Goal: Transaction & Acquisition: Subscribe to service/newsletter

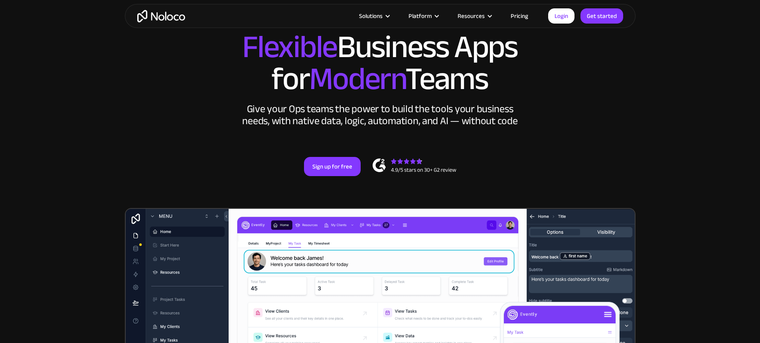
scroll to position [40, 0]
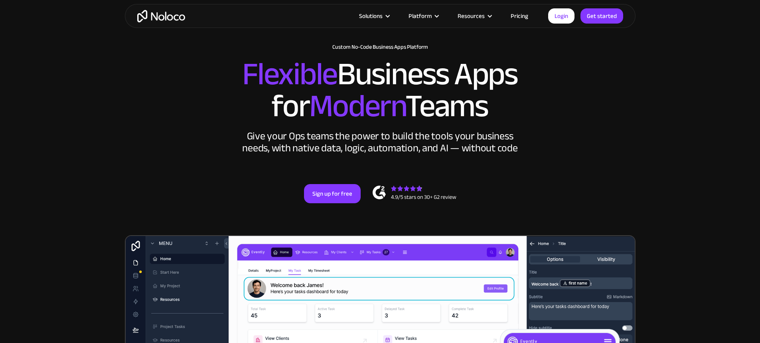
click at [529, 16] on link "Pricing" at bounding box center [518, 16] width 37 height 10
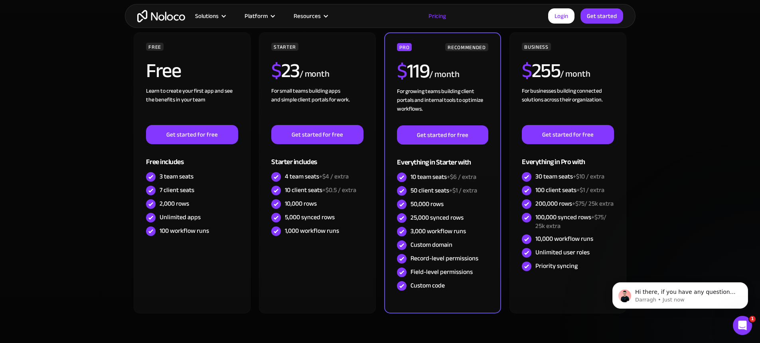
scroll to position [199, 0]
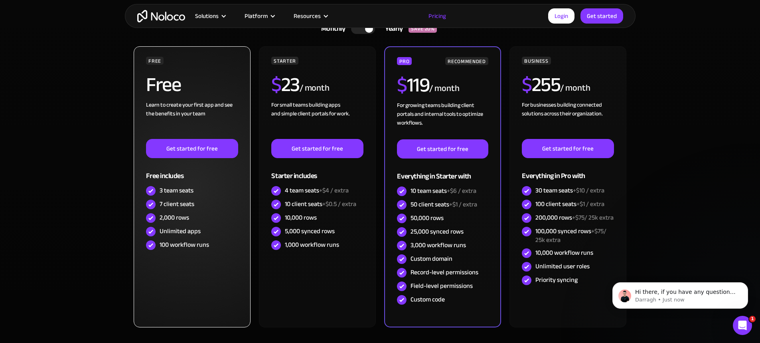
click at [205, 106] on div "Learn to create your first app and see the benefits in your team ‍" at bounding box center [192, 119] width 92 height 38
click at [203, 148] on link "Get started for free" at bounding box center [192, 148] width 92 height 19
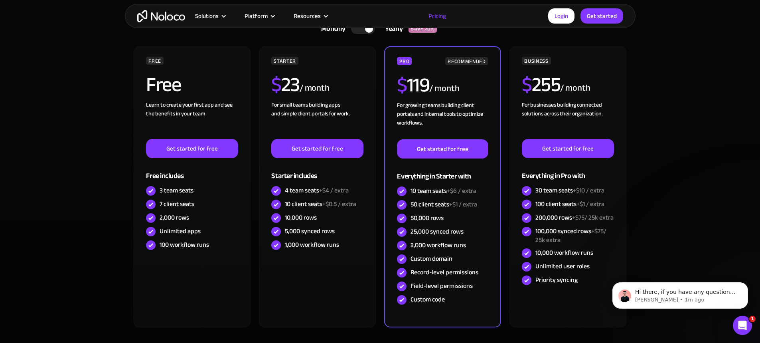
click at [58, 82] on section "Monthly Yearly SAVE 20% Monthly Yearly SAVE 20% FREE Free Learn to create your …" at bounding box center [380, 194] width 760 height 398
click at [565, 16] on link "Login" at bounding box center [561, 15] width 26 height 15
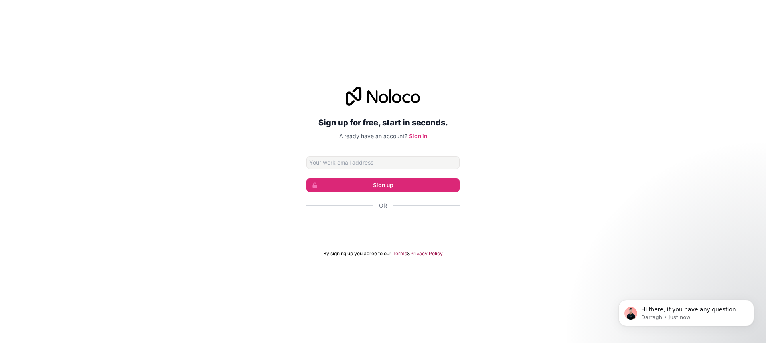
click at [315, 163] on input "Email address" at bounding box center [382, 162] width 153 height 13
click at [341, 165] on input "Email address" at bounding box center [382, 162] width 153 height 13
type input "sebastian@majelyn.com"
drag, startPoint x: 376, startPoint y: 162, endPoint x: 305, endPoint y: 164, distance: 71.4
click at [305, 164] on div "Sign up for free, start in seconds. Already have an account? Sign in sebastian@…" at bounding box center [383, 171] width 766 height 192
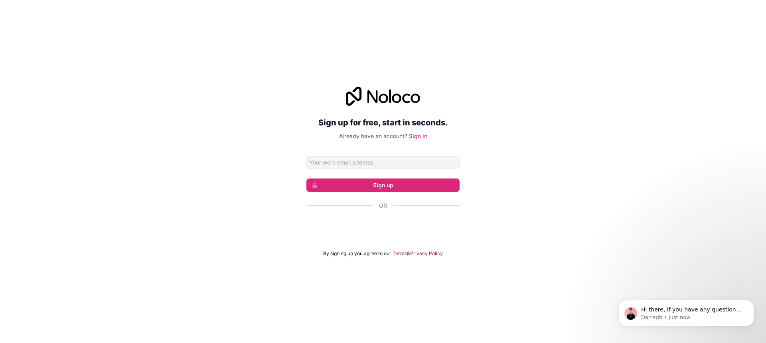
click at [565, 175] on div "Sign up for free, start in seconds. Already have an account? Sign in Sign up Or…" at bounding box center [383, 171] width 766 height 192
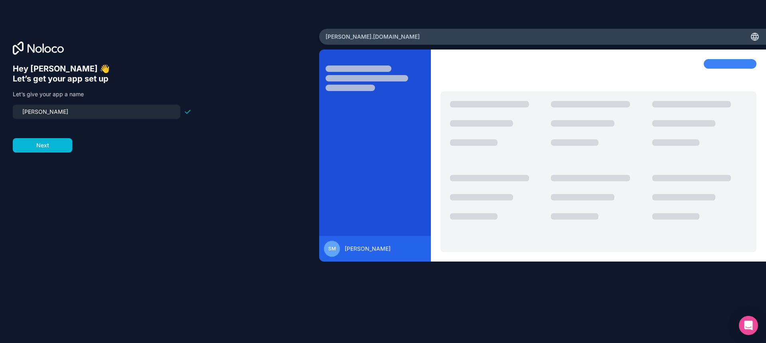
click at [54, 112] on input "majelyn" at bounding box center [97, 111] width 158 height 11
click at [27, 112] on input "majelyn" at bounding box center [97, 111] width 158 height 11
click at [28, 111] on input "majelyn" at bounding box center [97, 111] width 158 height 11
type input "ajelyn"
